Goal: Task Accomplishment & Management: Manage account settings

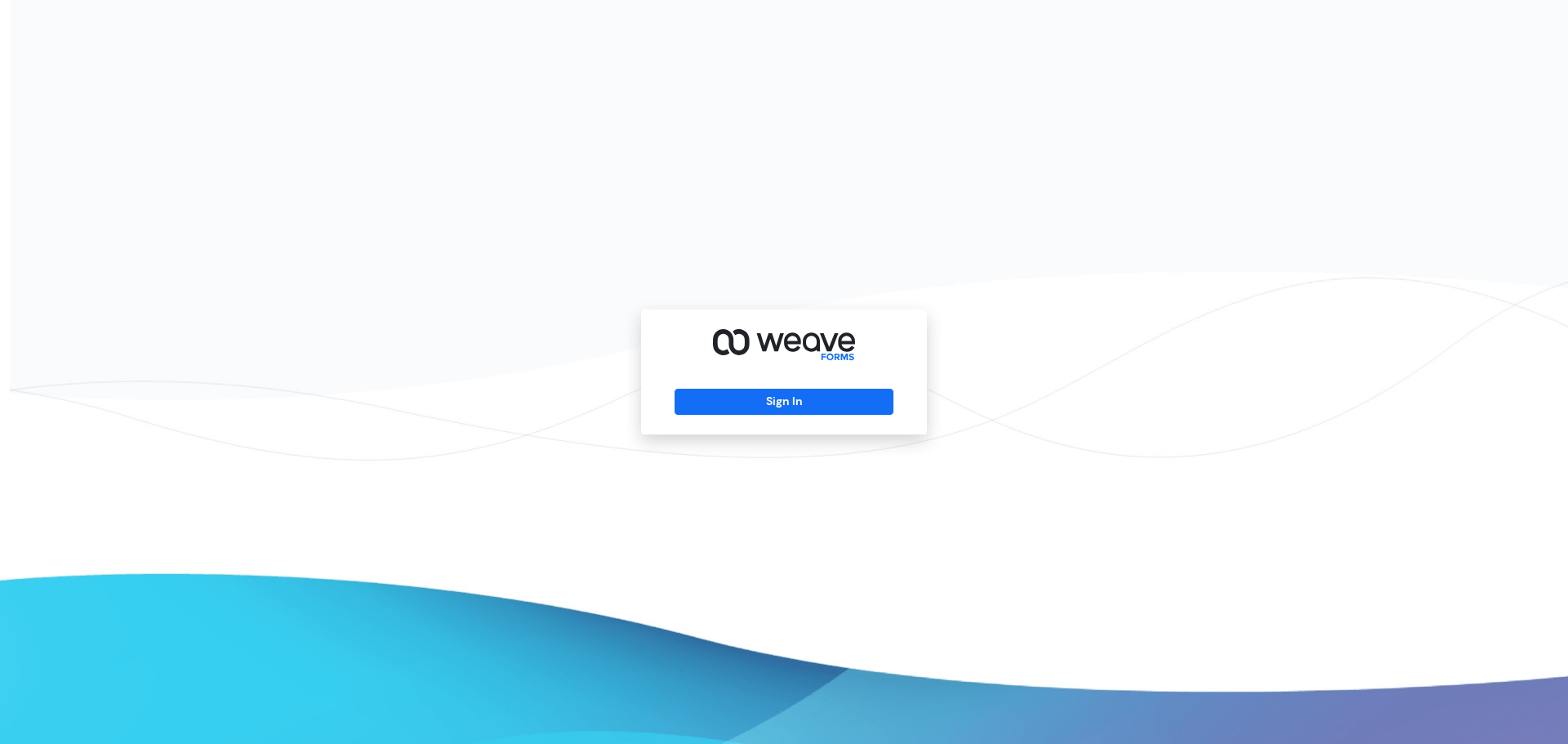
click at [791, 387] on div "Sign In" at bounding box center [784, 372] width 286 height 124
click at [793, 417] on div "Sign In" at bounding box center [784, 372] width 286 height 124
click at [799, 396] on button "Sign In" at bounding box center [783, 402] width 218 height 26
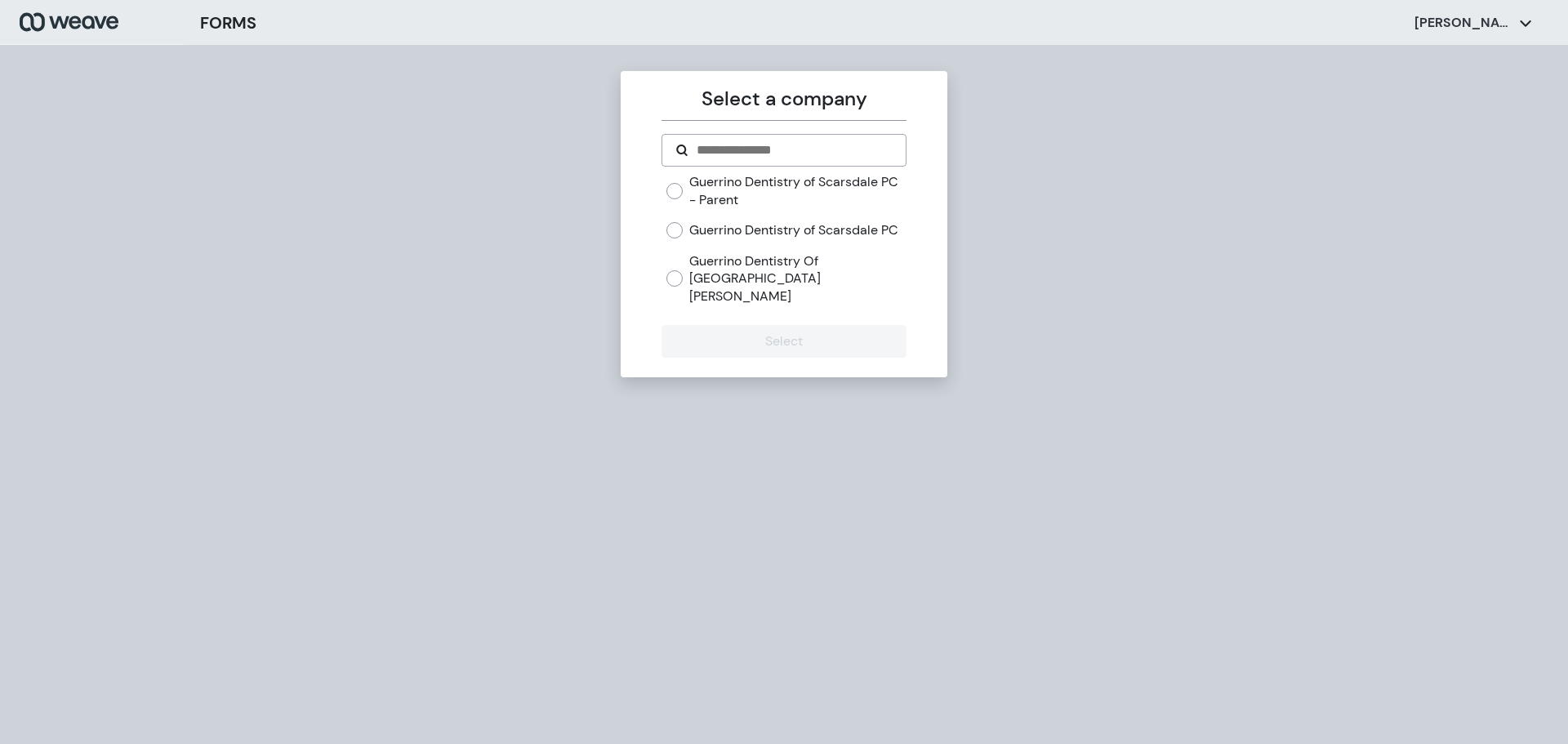
click at [500, 286] on div "Select a company Guerrino Dentistry of Scarsdale PC - Parent Guerrino Dentistry…" at bounding box center [784, 417] width 1568 height 744
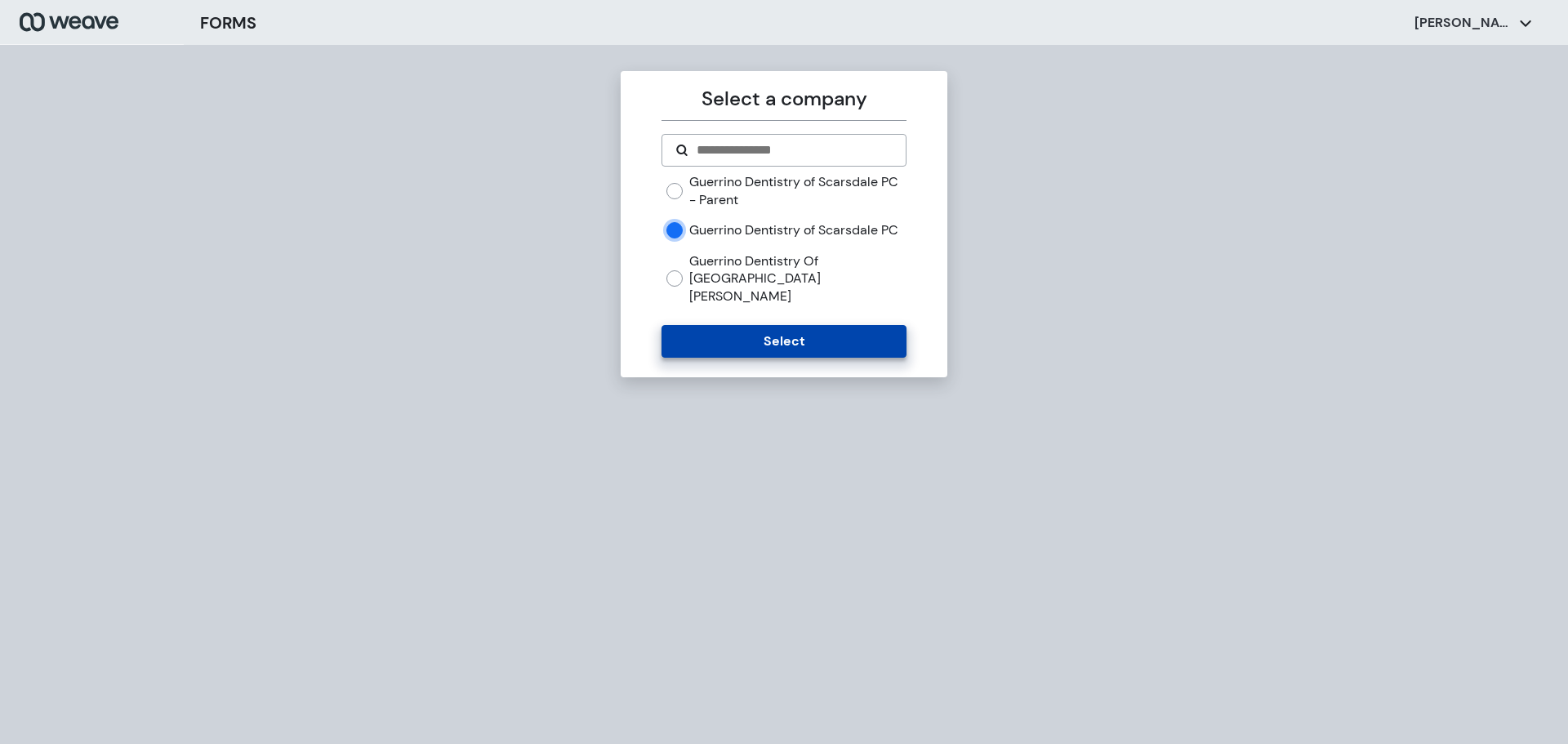
click at [707, 339] on button "Select" at bounding box center [783, 341] width 244 height 33
